Goal: Information Seeking & Learning: Learn about a topic

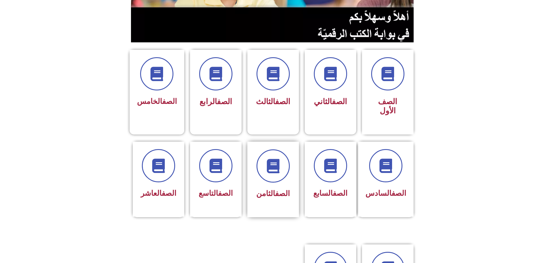
scroll to position [115, 0]
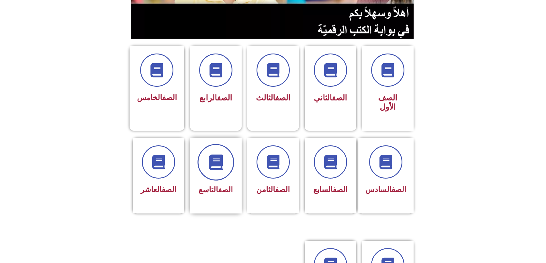
click at [215, 152] on span at bounding box center [215, 162] width 37 height 37
click at [217, 154] on icon at bounding box center [216, 162] width 16 height 16
click at [219, 154] on icon at bounding box center [216, 162] width 16 height 16
click at [221, 186] on link "الصف" at bounding box center [225, 190] width 15 height 9
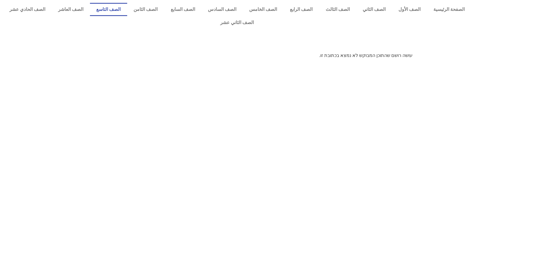
click at [127, 9] on link "الصف التاسع" at bounding box center [108, 9] width 37 height 13
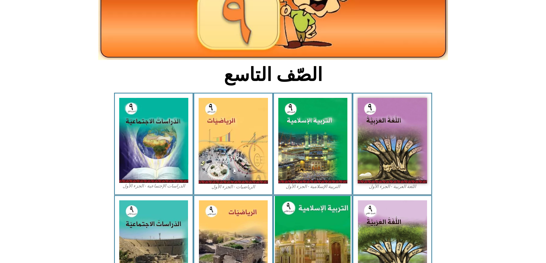
scroll to position [86, 0]
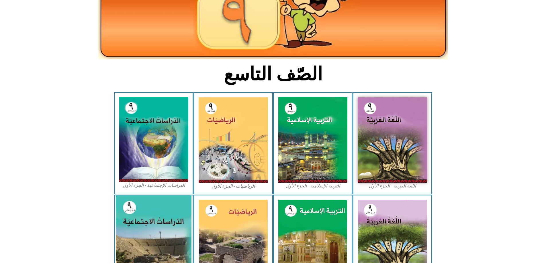
click at [155, 223] on img at bounding box center [154, 243] width 76 height 95
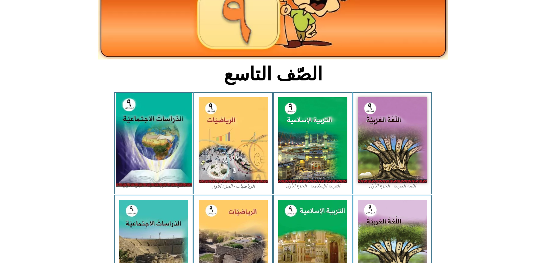
click at [144, 166] on img at bounding box center [153, 140] width 76 height 94
click at [147, 116] on img at bounding box center [153, 140] width 76 height 94
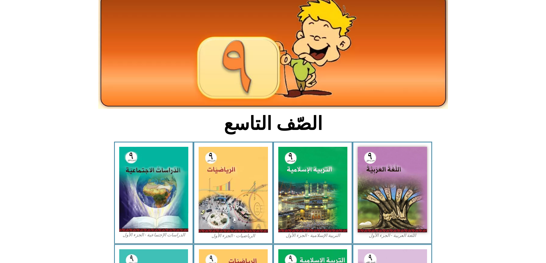
scroll to position [0, 0]
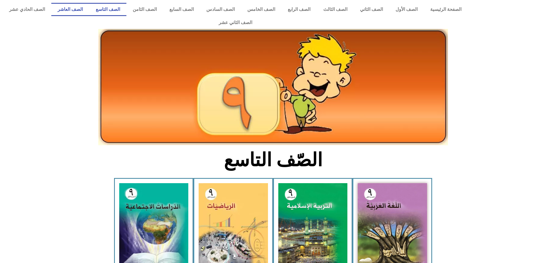
click at [89, 5] on link "الصف العاشر" at bounding box center [70, 9] width 38 height 13
click at [89, 13] on link "الصف العاشر" at bounding box center [70, 9] width 38 height 13
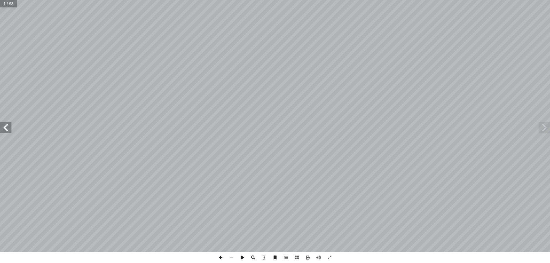
click at [8, 130] on span at bounding box center [5, 127] width 11 height 11
click at [550, 131] on span at bounding box center [544, 127] width 11 height 11
click at [10, 129] on span at bounding box center [5, 127] width 11 height 11
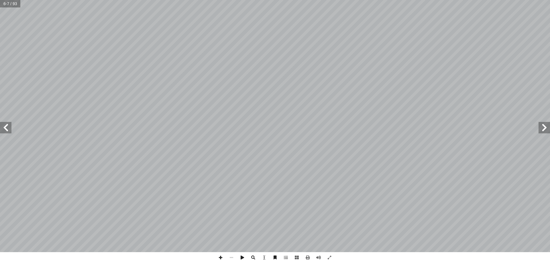
click at [10, 129] on span at bounding box center [5, 127] width 11 height 11
click at [10, 131] on span at bounding box center [5, 127] width 11 height 11
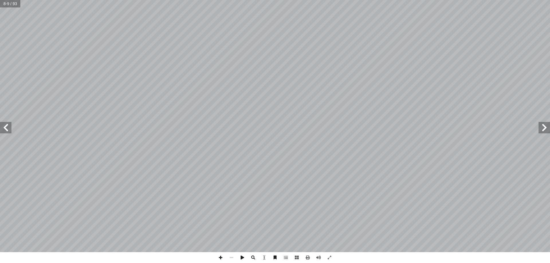
click at [10, 131] on span at bounding box center [5, 127] width 11 height 11
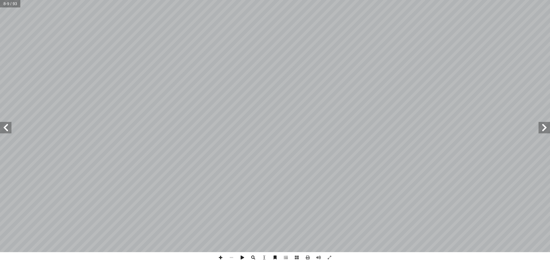
click at [10, 131] on span at bounding box center [5, 127] width 11 height 11
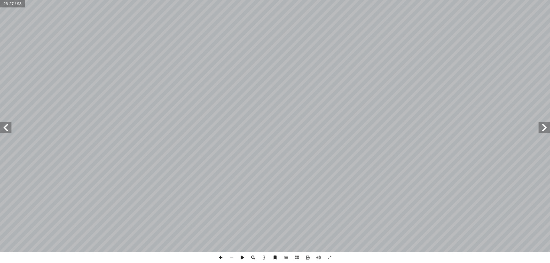
click at [5, 126] on span at bounding box center [5, 127] width 11 height 11
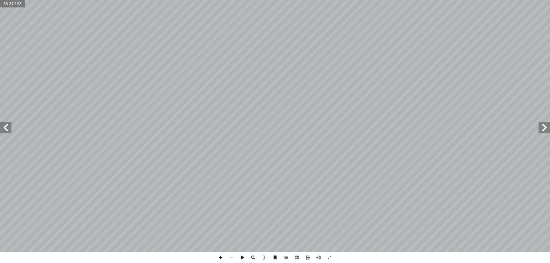
click at [5, 126] on span at bounding box center [5, 127] width 11 height 11
click at [309, 261] on span at bounding box center [307, 257] width 11 height 11
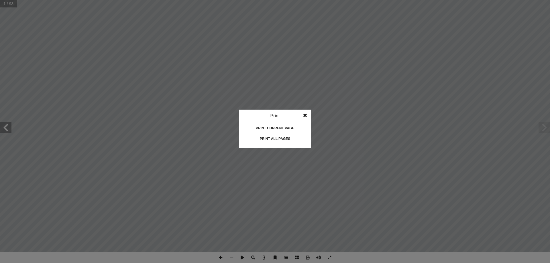
click at [287, 130] on div "Print current page" at bounding box center [274, 128] width 57 height 9
click at [306, 113] on span at bounding box center [305, 115] width 10 height 11
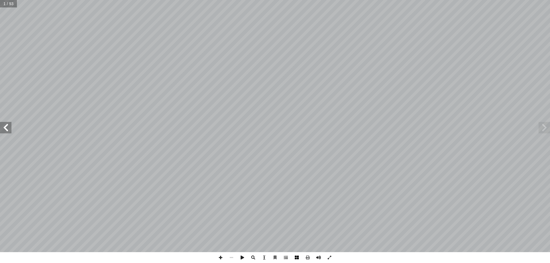
click at [298, 259] on span at bounding box center [296, 257] width 11 height 11
click at [295, 255] on span at bounding box center [296, 257] width 11 height 11
click at [307, 257] on span at bounding box center [307, 257] width 11 height 11
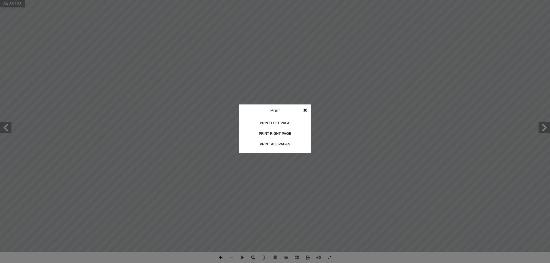
click at [285, 124] on div "Print left page" at bounding box center [274, 123] width 57 height 9
click at [305, 111] on span at bounding box center [305, 110] width 10 height 11
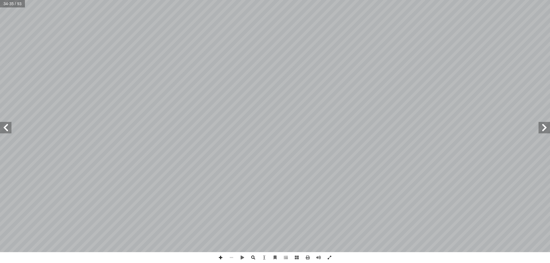
click at [547, 126] on span at bounding box center [544, 127] width 11 height 11
click at [308, 257] on span at bounding box center [307, 257] width 11 height 11
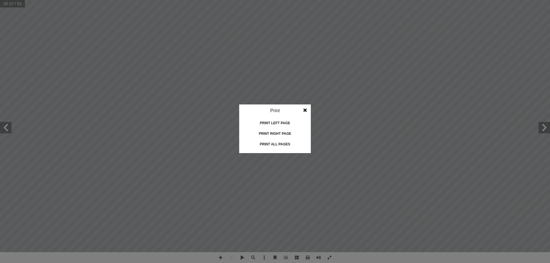
click at [279, 141] on div "Print all pages" at bounding box center [274, 144] width 57 height 9
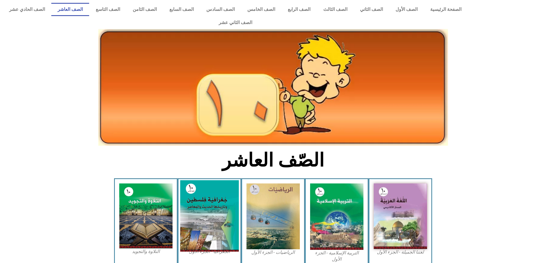
click at [215, 208] on img at bounding box center [209, 217] width 59 height 72
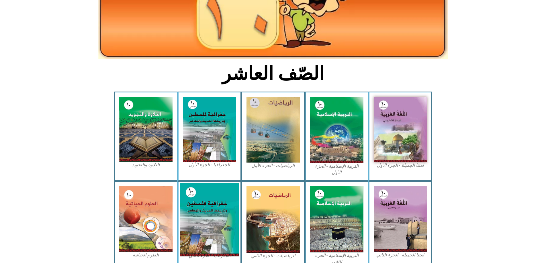
scroll to position [102, 0]
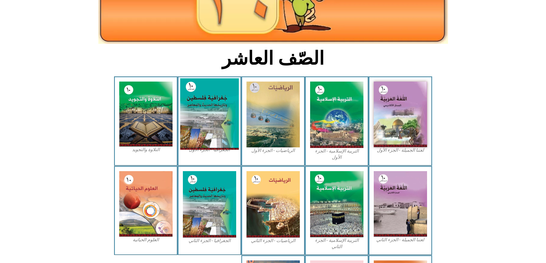
click at [203, 92] on img at bounding box center [209, 115] width 59 height 72
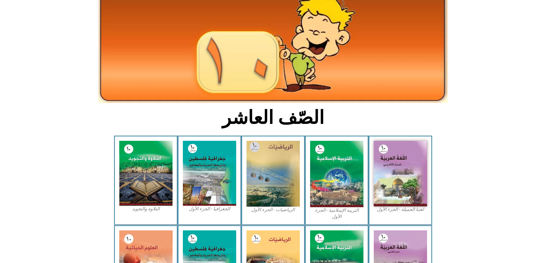
scroll to position [0, 0]
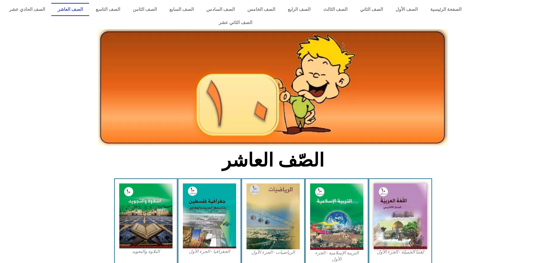
click at [89, 12] on link "الصف العاشر" at bounding box center [70, 9] width 38 height 13
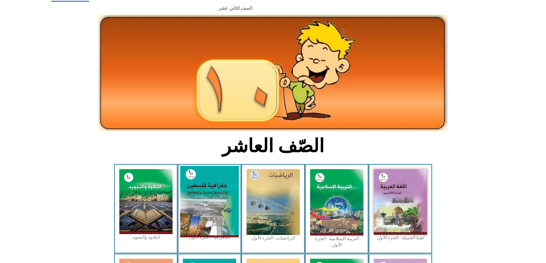
scroll to position [29, 0]
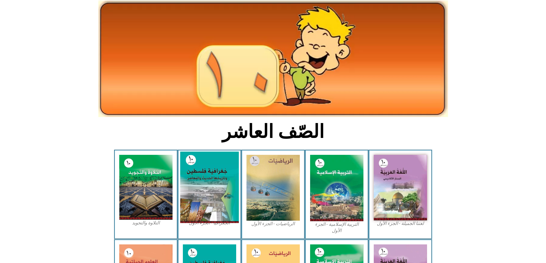
click at [226, 170] on img at bounding box center [209, 188] width 59 height 72
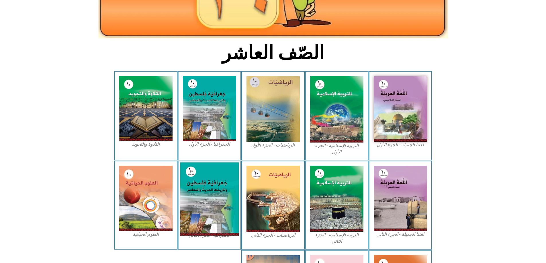
scroll to position [115, 0]
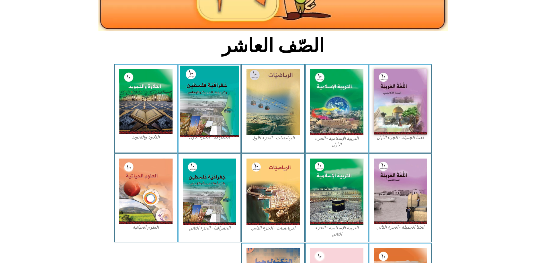
click at [195, 104] on img at bounding box center [209, 102] width 59 height 72
